Goal: Task Accomplishment & Management: Use online tool/utility

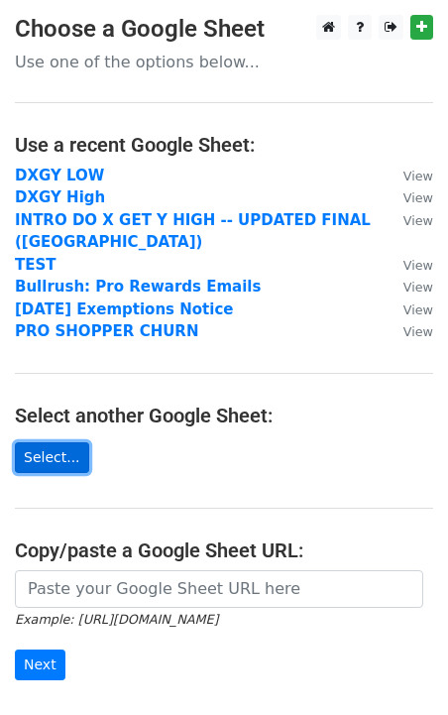
click at [54, 457] on link "Select..." at bounding box center [52, 457] width 74 height 31
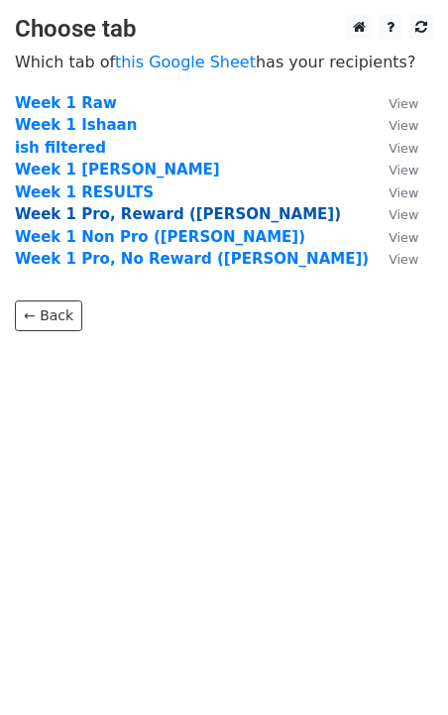
click at [178, 218] on strong "Week 1 Pro, Reward (Meredith)" at bounding box center [178, 214] width 326 height 18
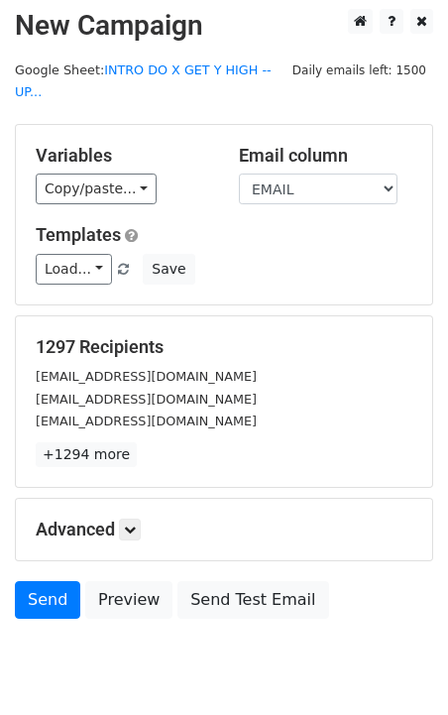
scroll to position [17, 0]
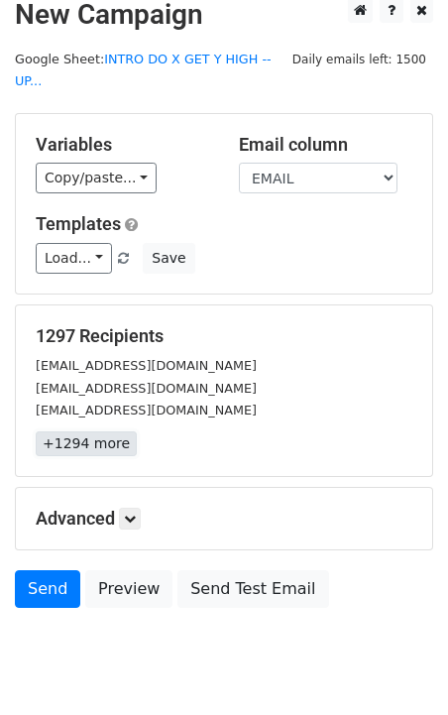
click at [100, 432] on link "+1294 more" at bounding box center [86, 444] width 101 height 25
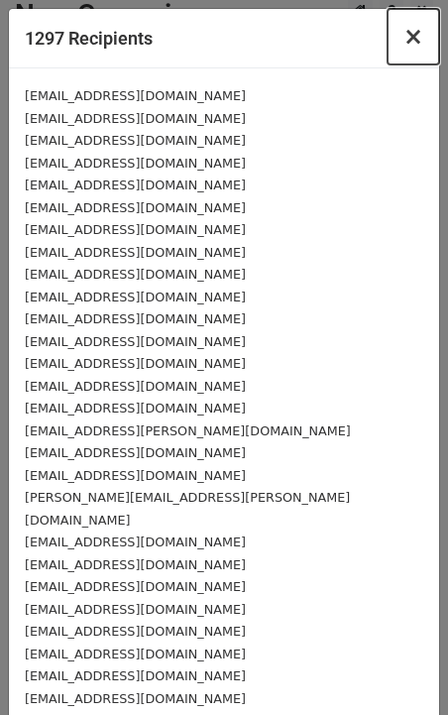
click at [416, 21] on button "×" at bounding box center [414, 37] width 52 height 56
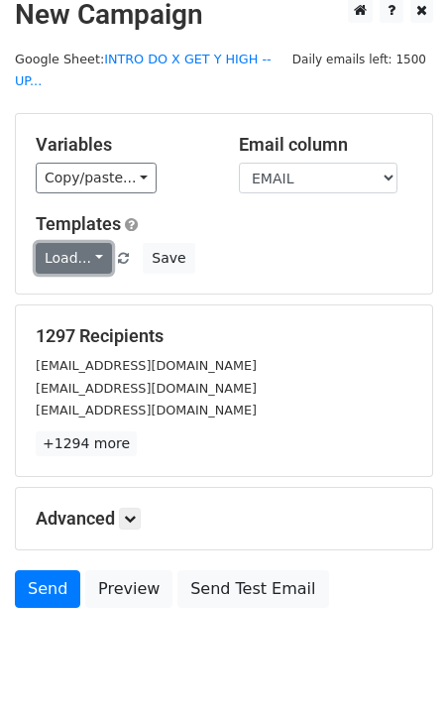
click at [90, 243] on link "Load..." at bounding box center [74, 258] width 76 height 31
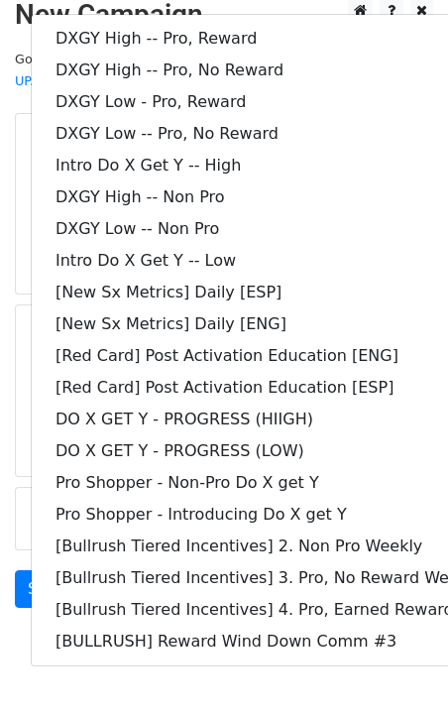
click at [12, 168] on main "New Campaign Daily emails left: 1500 Google Sheet: INTRO DO X GET Y HIGH -- UP.…" at bounding box center [224, 308] width 448 height 620
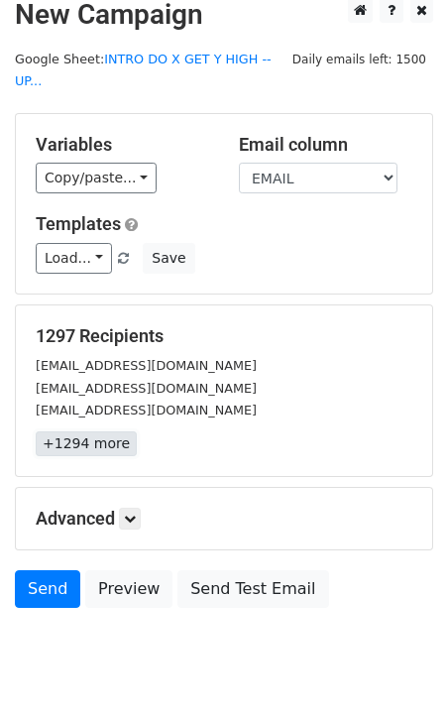
click at [111, 432] on link "+1294 more" at bounding box center [86, 444] width 101 height 25
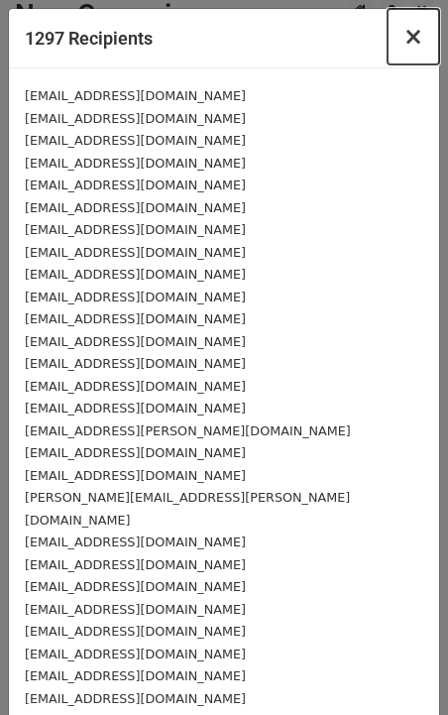
click at [426, 39] on button "×" at bounding box center [414, 37] width 52 height 56
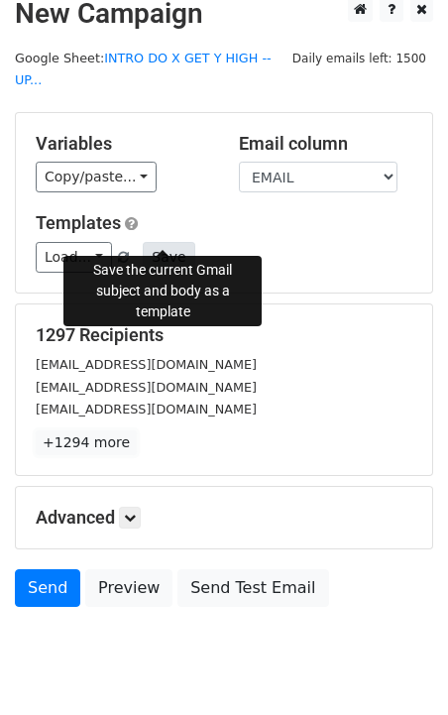
scroll to position [0, 0]
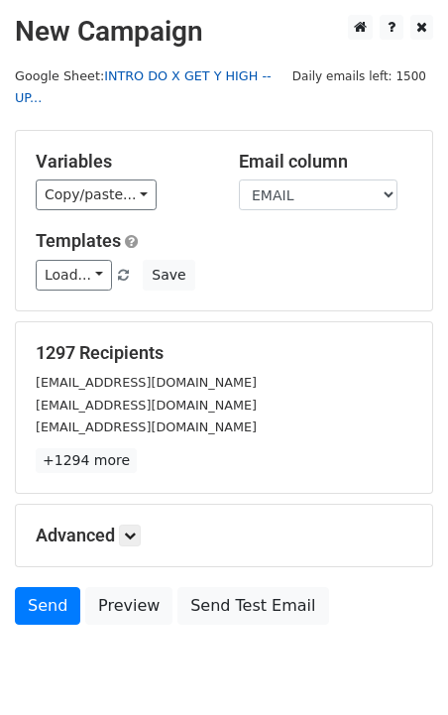
click at [180, 75] on link "INTRO DO X GET Y HIGH -- UP..." at bounding box center [143, 87] width 257 height 38
click at [425, 34] on icon at bounding box center [422, 27] width 11 height 14
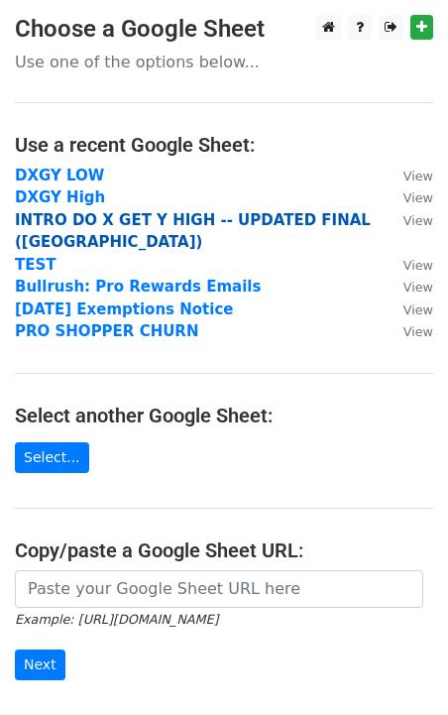
click at [128, 219] on strong "INTRO DO X GET Y HIGH -- UPDATED FINAL ([GEOGRAPHIC_DATA])" at bounding box center [193, 231] width 356 height 41
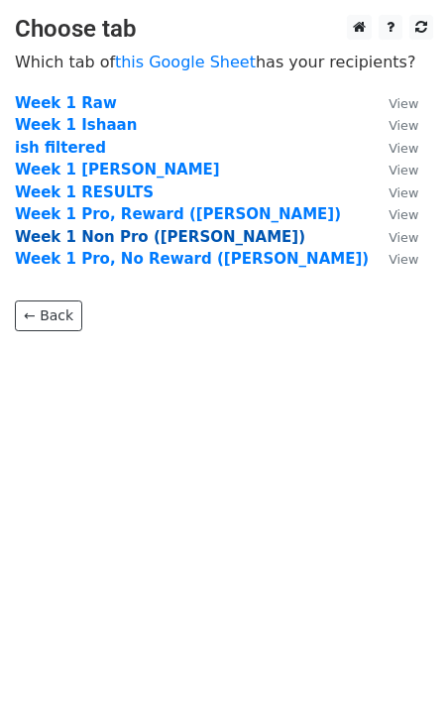
click at [145, 237] on strong "Week 1 Non Pro ([PERSON_NAME])" at bounding box center [160, 237] width 291 height 18
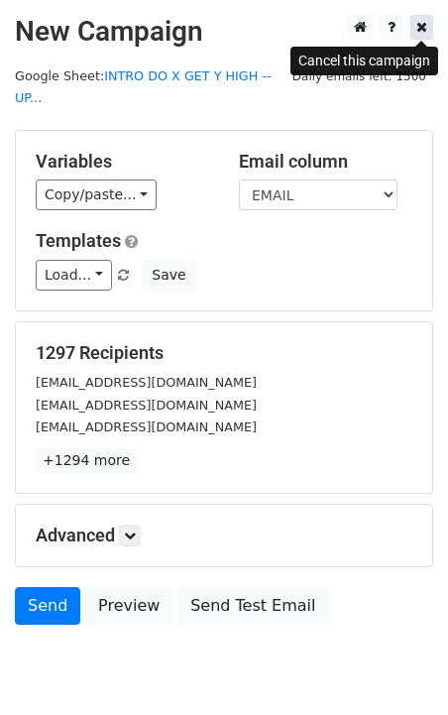
click at [427, 20] on icon at bounding box center [422, 27] width 11 height 14
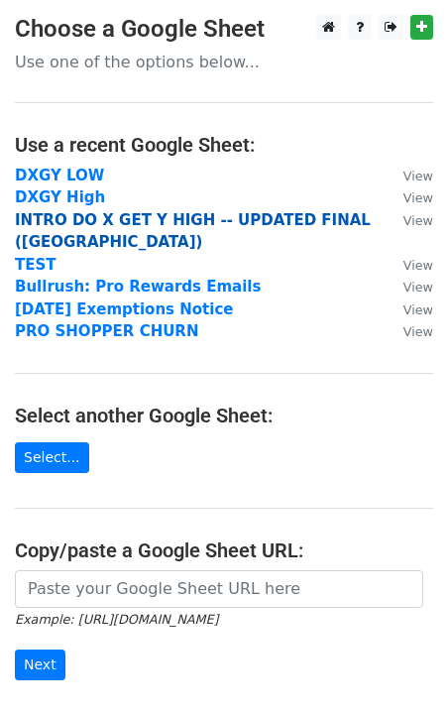
click at [139, 227] on strong "INTRO DO X GET Y HIGH -- UPDATED FINAL ([GEOGRAPHIC_DATA])" at bounding box center [193, 231] width 356 height 41
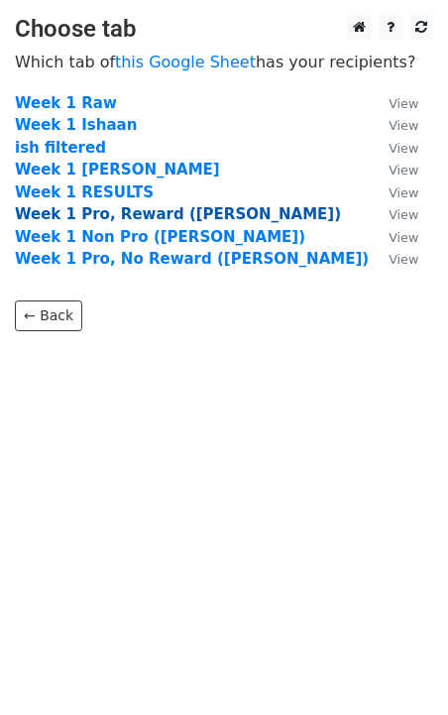
click at [172, 208] on strong "Week 1 Pro, Reward (Meredith)" at bounding box center [178, 214] width 326 height 18
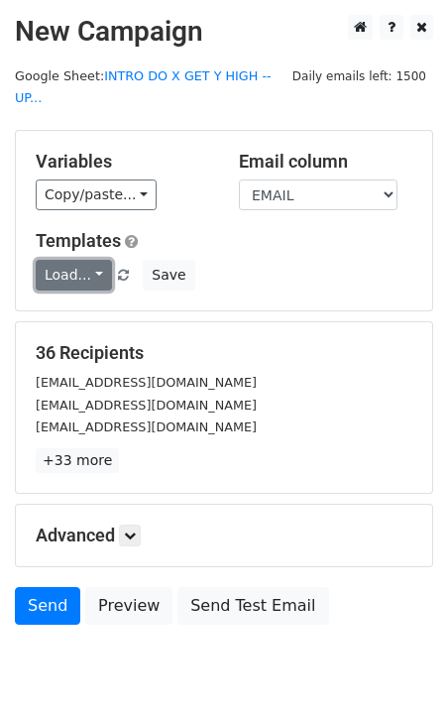
click at [104, 261] on link "Load..." at bounding box center [74, 275] width 76 height 31
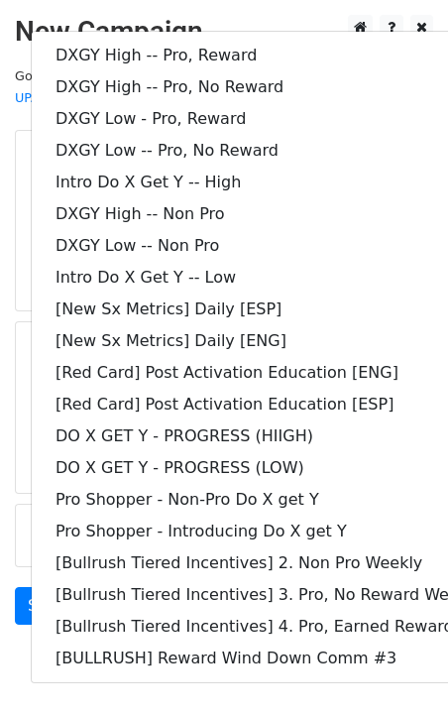
click at [16, 269] on div "Variables Copy/paste... {{WEEK_UPLOAD}} {{DASHER_ID}} {{FIRST_NAME}} {{EMAIL}} …" at bounding box center [224, 221] width 417 height 180
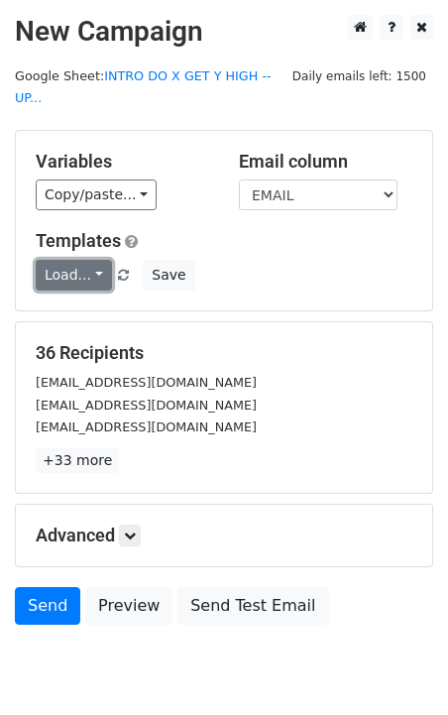
click at [92, 260] on link "Load..." at bounding box center [74, 275] width 76 height 31
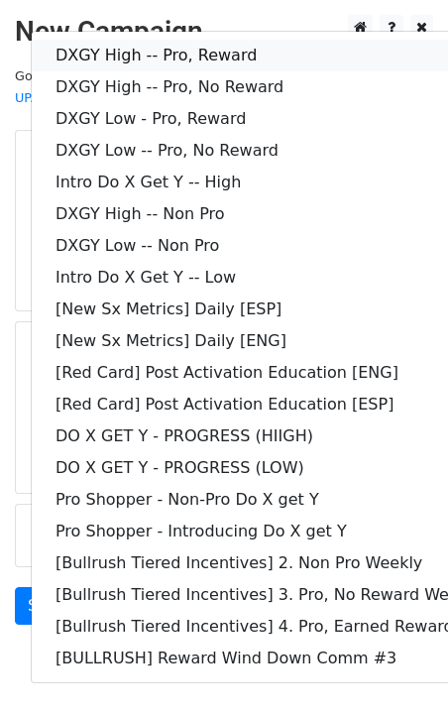
click at [255, 40] on link "DXGY High -- Pro, Reward" at bounding box center [286, 56] width 509 height 32
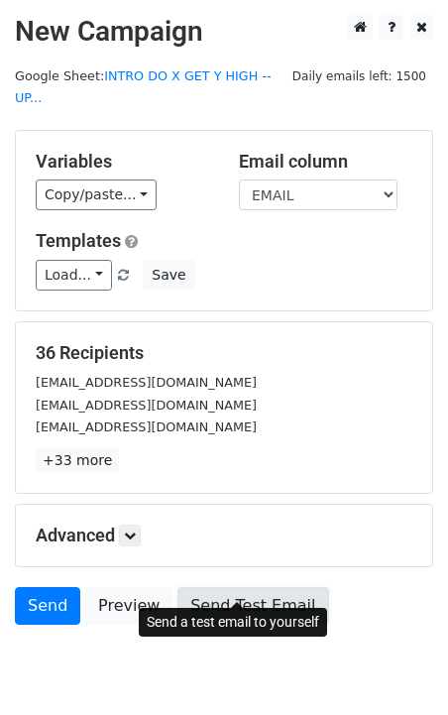
click at [200, 587] on link "Send Test Email" at bounding box center [253, 606] width 151 height 38
click at [183, 587] on link "Send Test Email" at bounding box center [253, 606] width 151 height 38
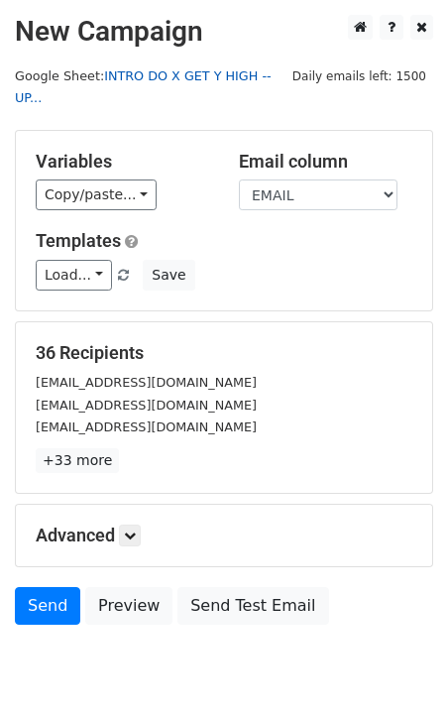
click at [189, 74] on link "INTRO DO X GET Y HIGH -- UP..." at bounding box center [143, 87] width 257 height 38
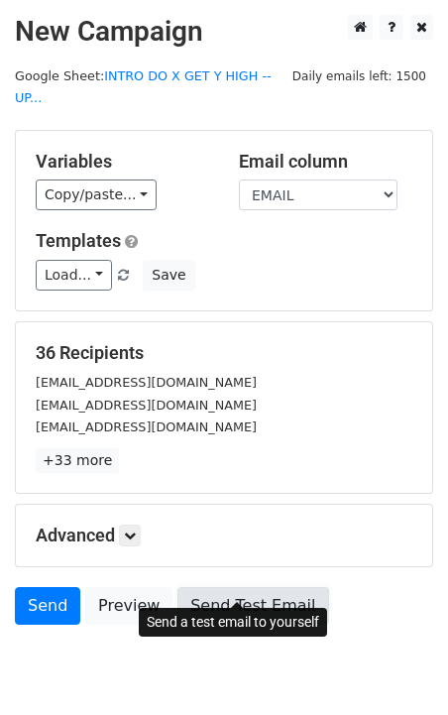
click at [198, 587] on link "Send Test Email" at bounding box center [253, 606] width 151 height 38
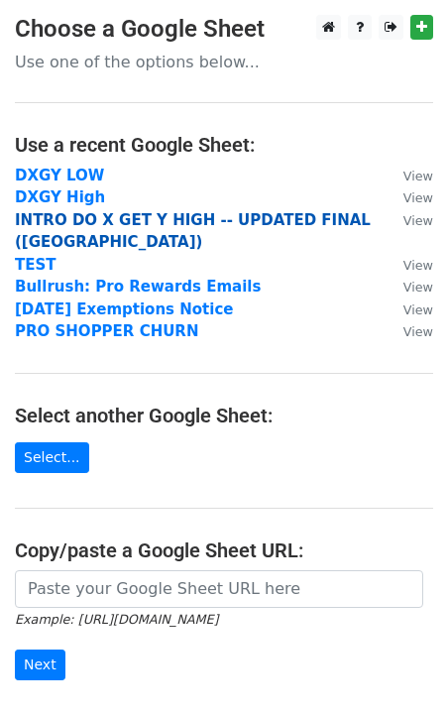
click at [206, 223] on strong "INTRO DO X GET Y HIGH -- UPDATED FINAL ([GEOGRAPHIC_DATA])" at bounding box center [193, 231] width 356 height 41
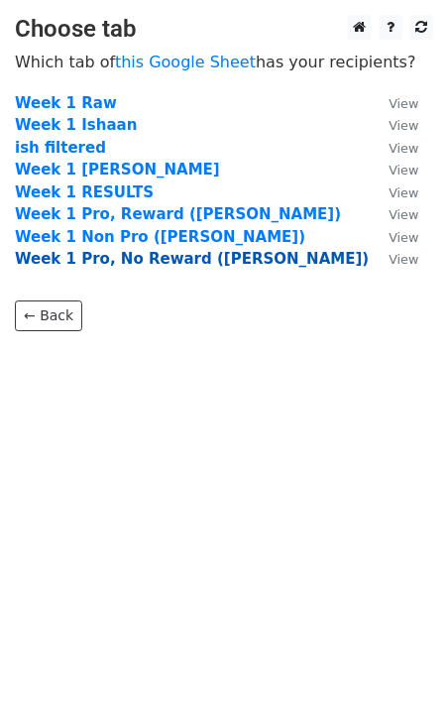
click at [204, 265] on strong "Week 1 Pro, No Reward (Meredith)" at bounding box center [192, 259] width 354 height 18
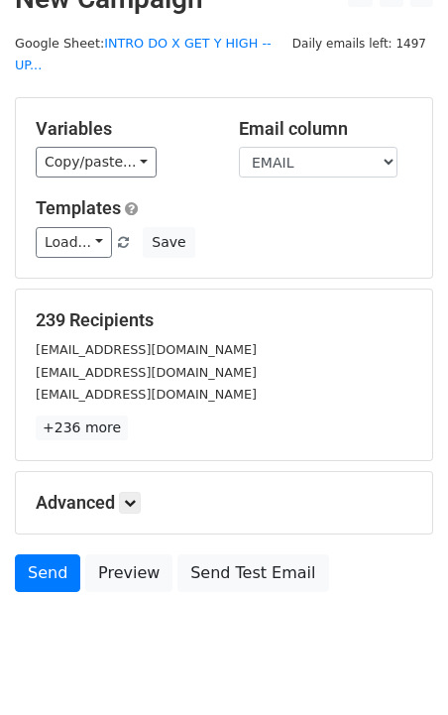
scroll to position [56, 0]
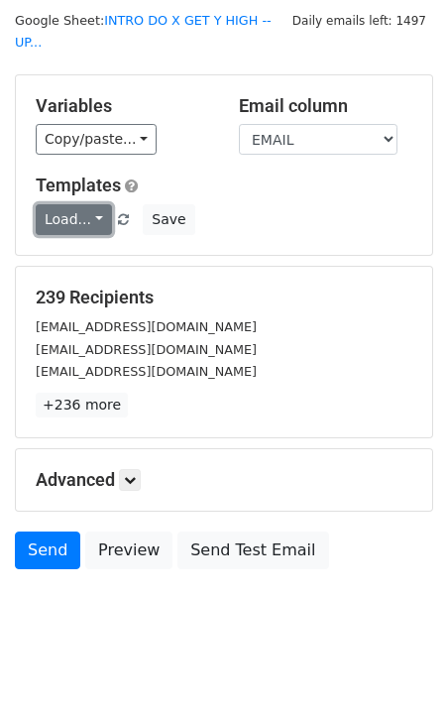
click at [75, 204] on link "Load..." at bounding box center [74, 219] width 76 height 31
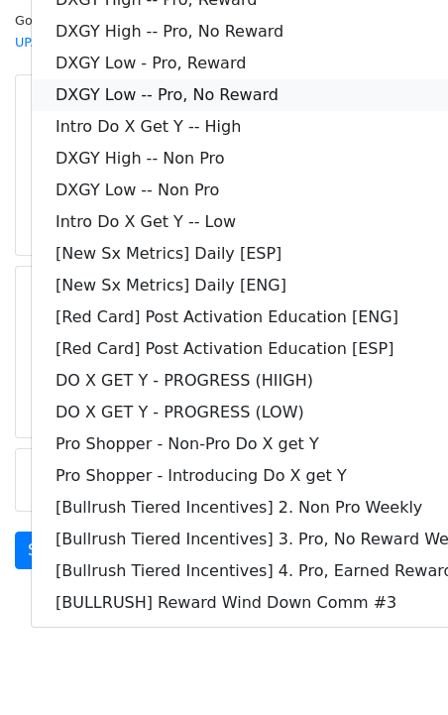
scroll to position [0, 0]
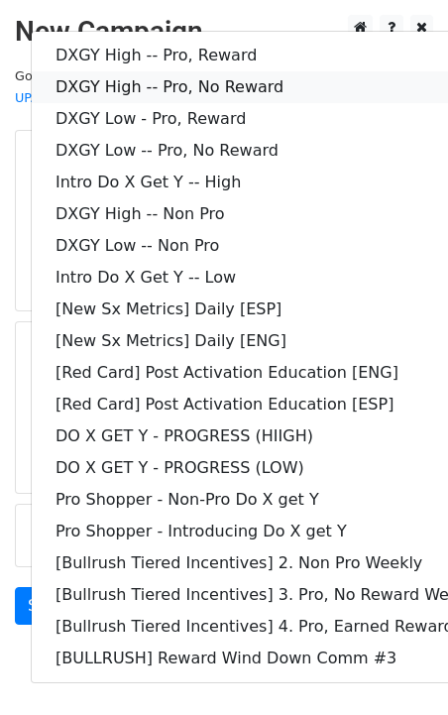
click at [237, 73] on link "DXGY High -- Pro, No Reward" at bounding box center [286, 87] width 509 height 32
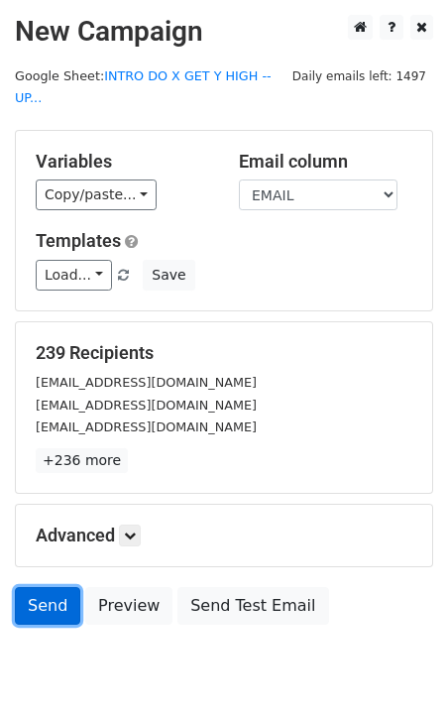
click at [50, 587] on link "Send" at bounding box center [47, 606] width 65 height 38
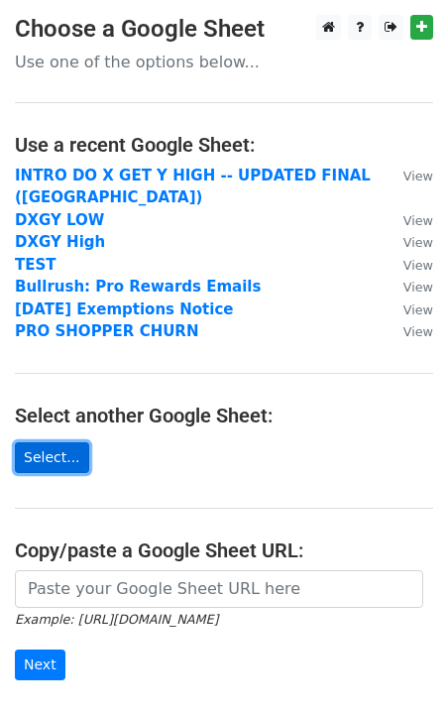
click at [60, 458] on link "Select..." at bounding box center [52, 457] width 74 height 31
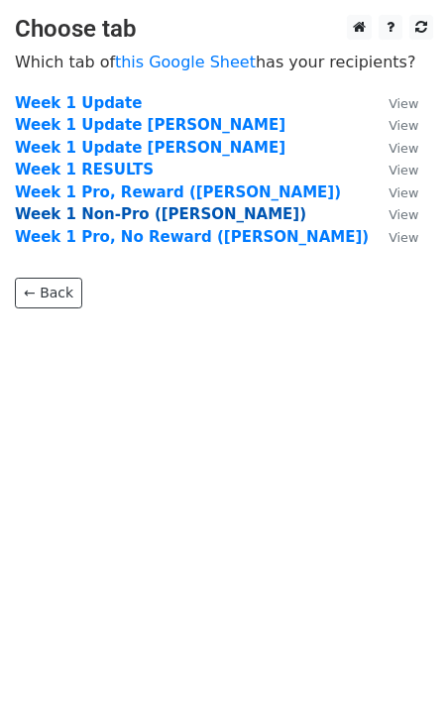
click at [172, 218] on strong "Week 1 Non-Pro (Jessica)" at bounding box center [161, 214] width 292 height 18
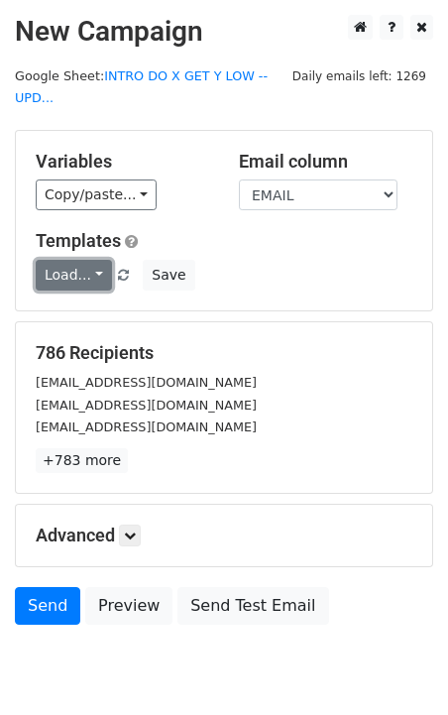
click at [89, 270] on link "Load..." at bounding box center [74, 275] width 76 height 31
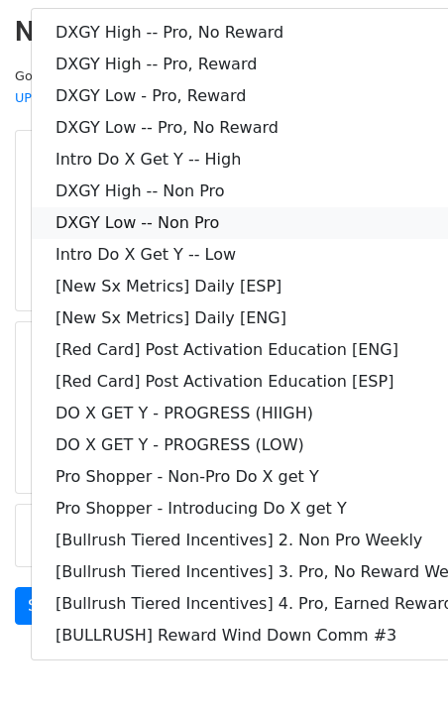
click at [255, 220] on link "DXGY Low -- Non Pro" at bounding box center [286, 223] width 509 height 32
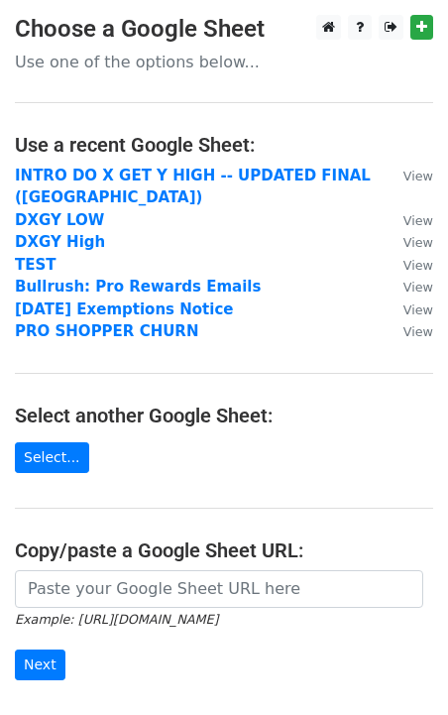
click at [162, 240] on td "DXGY High" at bounding box center [199, 242] width 369 height 23
click at [66, 459] on link "Select..." at bounding box center [52, 457] width 74 height 31
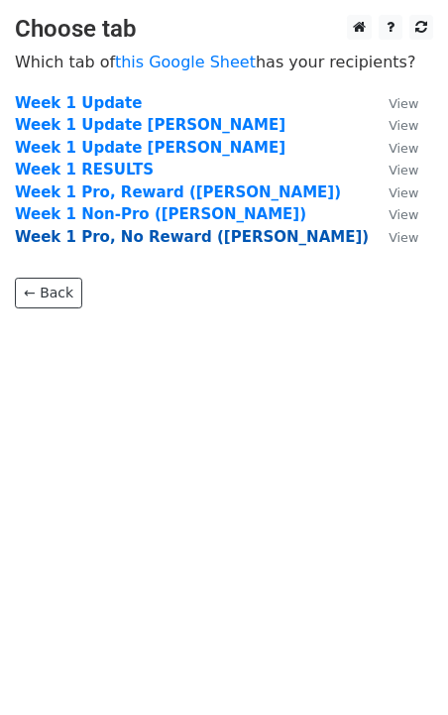
click at [172, 243] on strong "Week 1 Pro, No Reward ([PERSON_NAME])" at bounding box center [192, 237] width 354 height 18
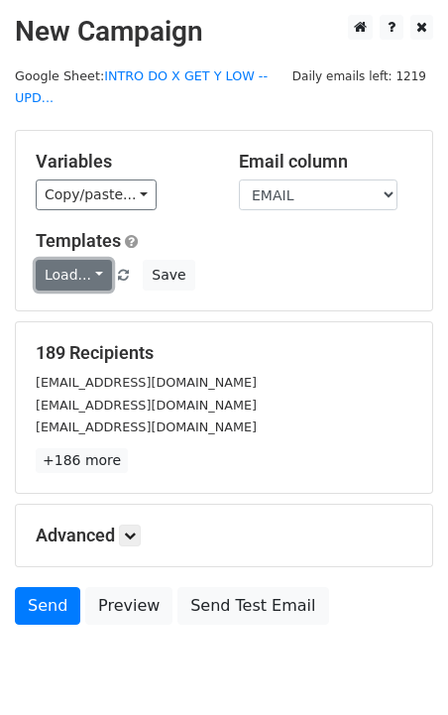
click at [84, 276] on link "Load..." at bounding box center [74, 275] width 76 height 31
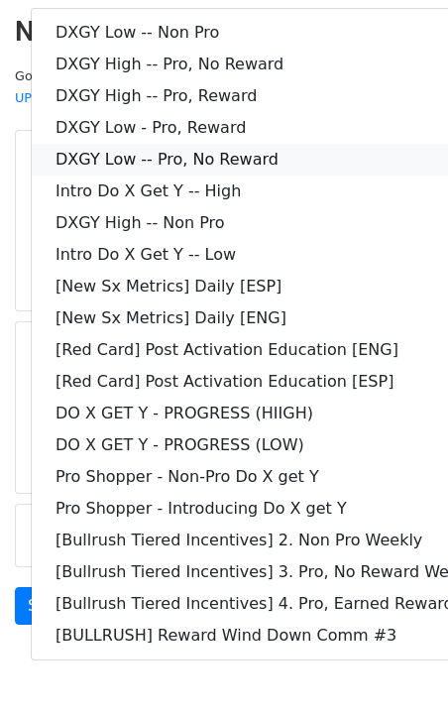
click at [188, 160] on link "DXGY Low -- Pro, No Reward" at bounding box center [286, 160] width 509 height 32
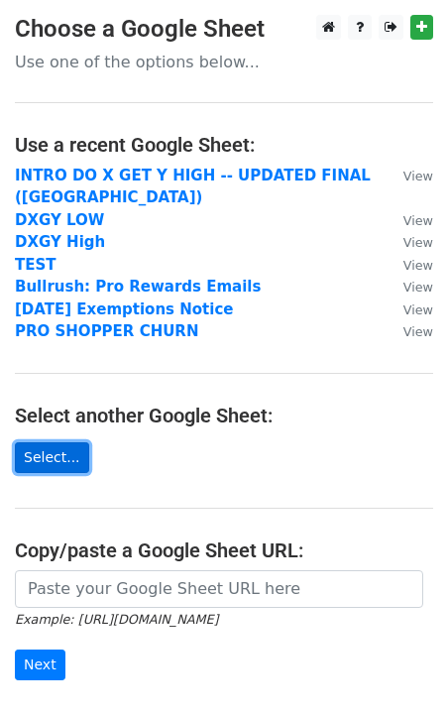
click at [78, 459] on link "Select..." at bounding box center [52, 457] width 74 height 31
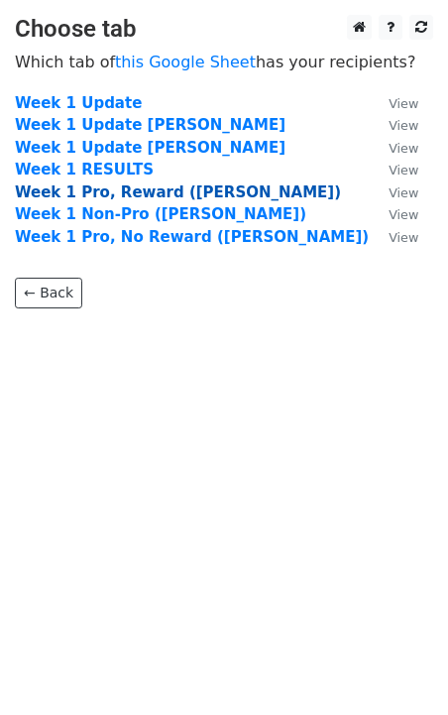
click at [150, 189] on strong "Week 1 Pro, Reward (Jessica)" at bounding box center [178, 193] width 326 height 18
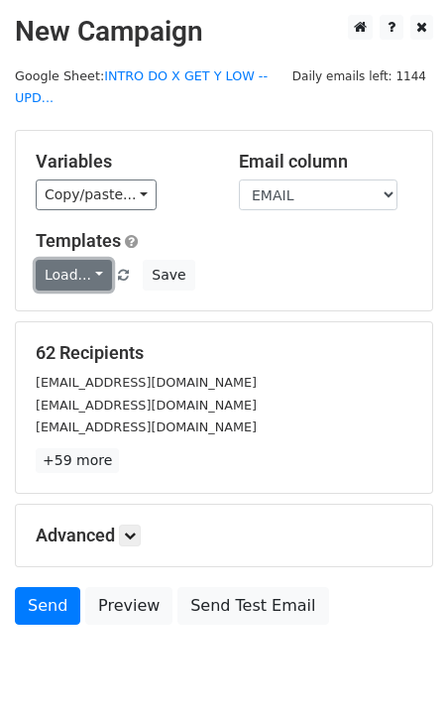
click at [90, 270] on link "Load..." at bounding box center [74, 275] width 76 height 31
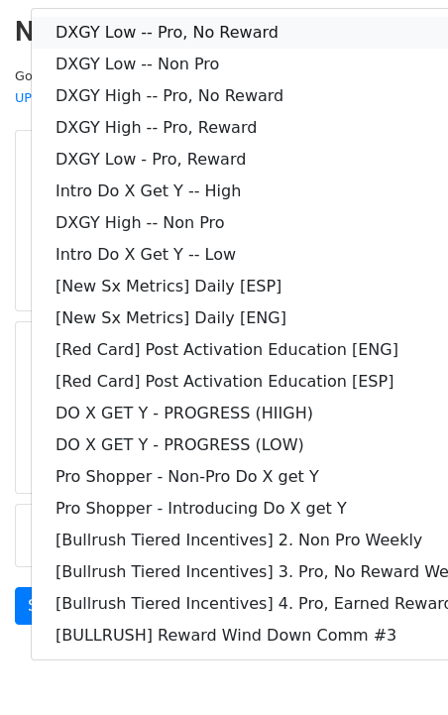
click at [248, 31] on link "DXGY Low -- Pro, No Reward" at bounding box center [286, 33] width 509 height 32
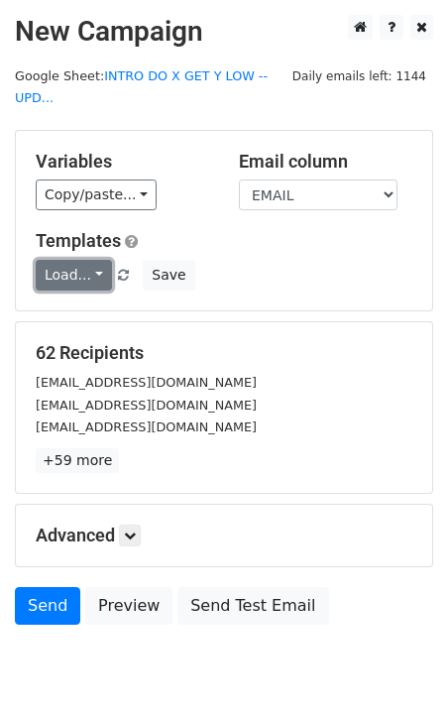
click at [91, 280] on link "Load..." at bounding box center [74, 275] width 76 height 31
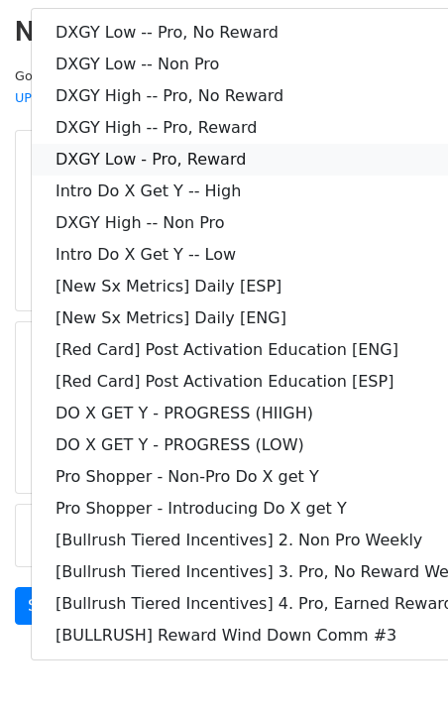
click at [248, 152] on link "DXGY Low - Pro, Reward" at bounding box center [286, 160] width 509 height 32
